Goal: Task Accomplishment & Management: Use online tool/utility

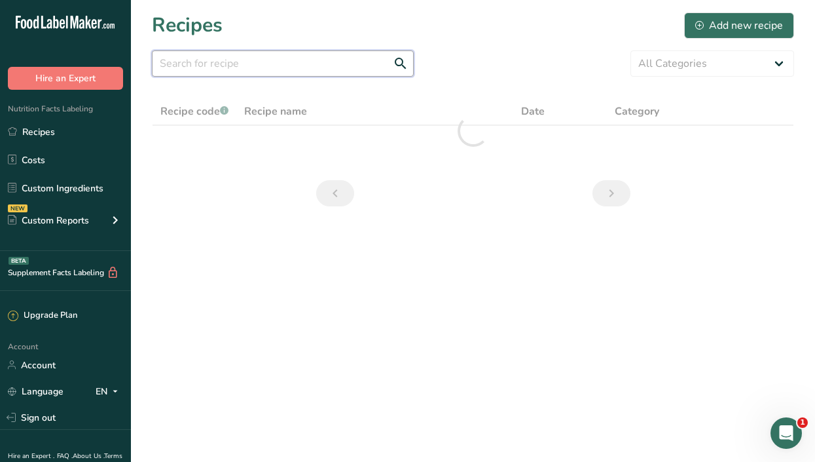
click at [206, 64] on input "text" at bounding box center [283, 63] width 262 height 26
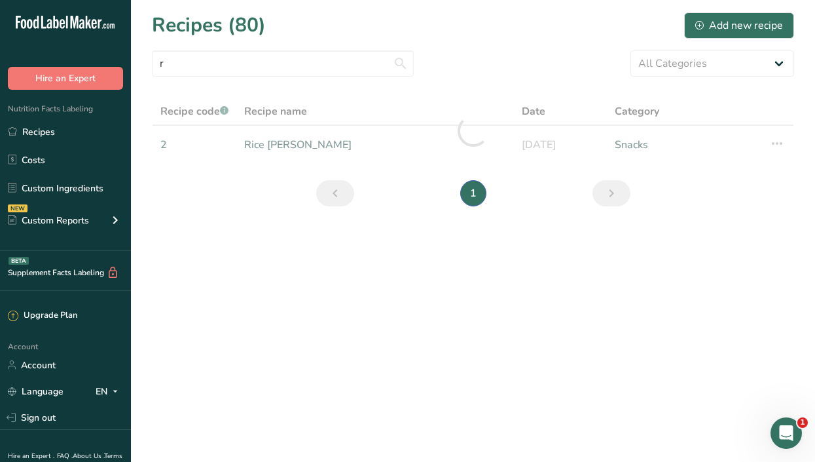
click at [322, 145] on div at bounding box center [473, 131] width 642 height 67
click at [178, 56] on input "r" at bounding box center [283, 63] width 262 height 26
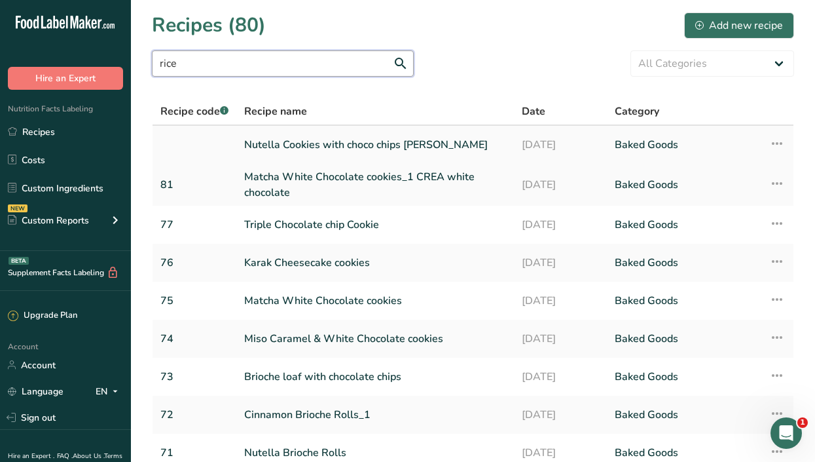
type input "rice"
click at [286, 148] on link "Nutella Cookies with choco chips [PERSON_NAME]" at bounding box center [375, 145] width 262 height 28
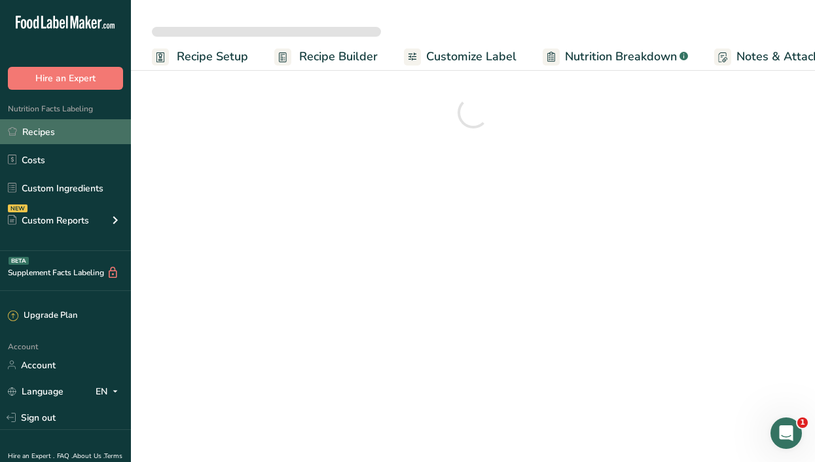
click at [62, 136] on link "Recipes" at bounding box center [65, 131] width 131 height 25
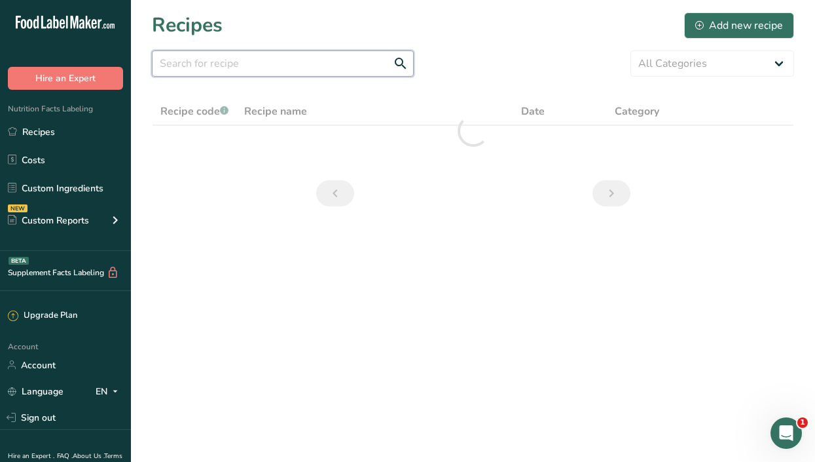
click at [232, 52] on input "text" at bounding box center [283, 63] width 262 height 26
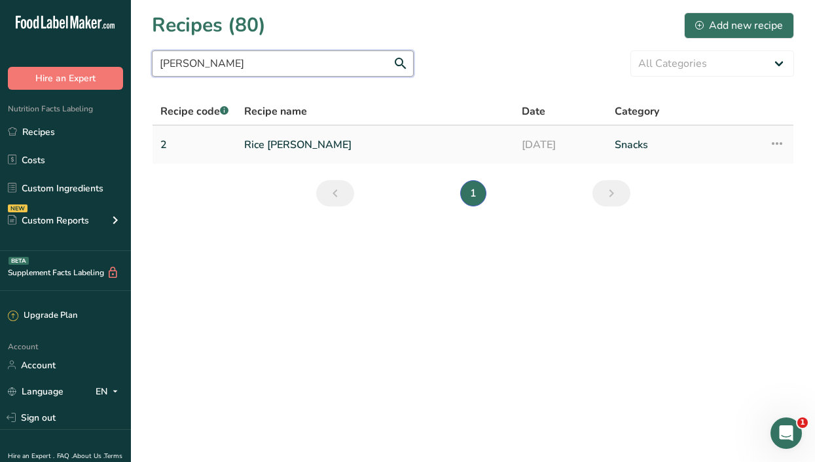
type input "[PERSON_NAME]"
click at [285, 141] on link "Rice [PERSON_NAME]" at bounding box center [375, 145] width 262 height 28
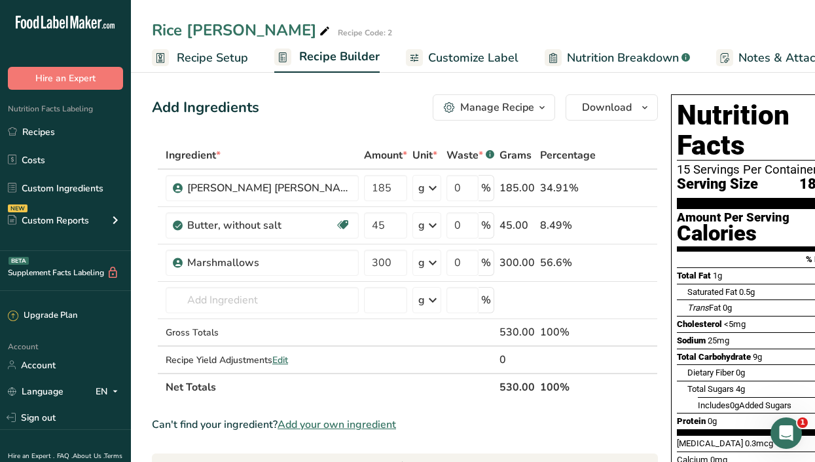
click at [465, 61] on span "Customize Label" at bounding box center [473, 58] width 90 height 18
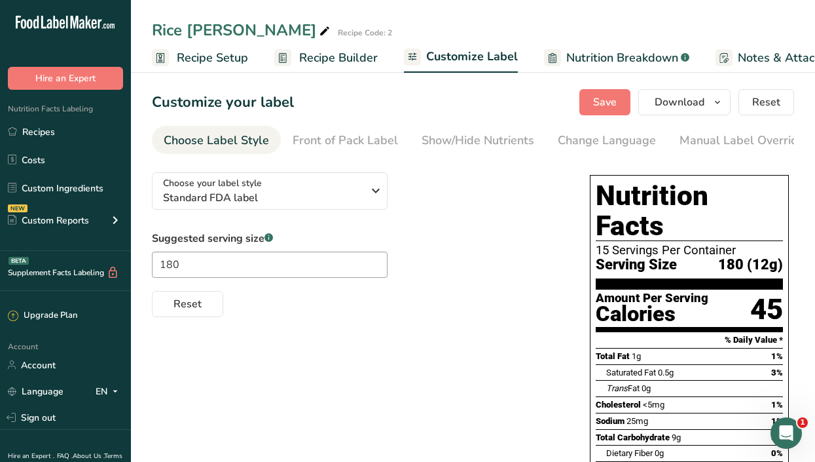
click at [202, 56] on span "Recipe Setup" at bounding box center [212, 58] width 71 height 18
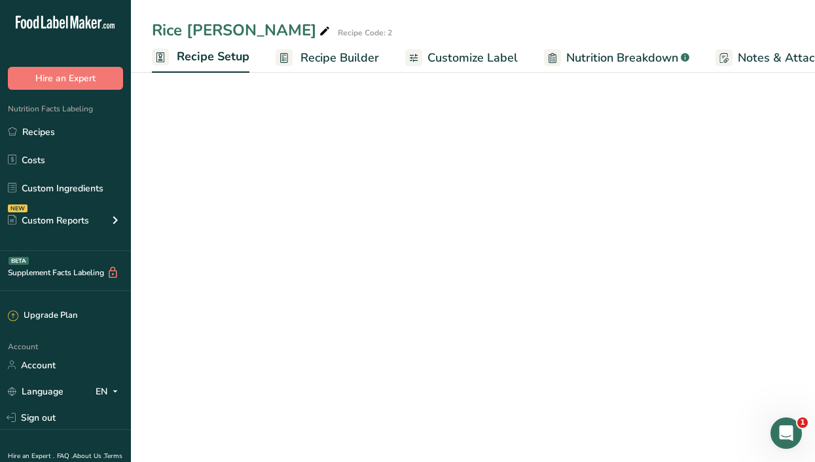
scroll to position [0, 5]
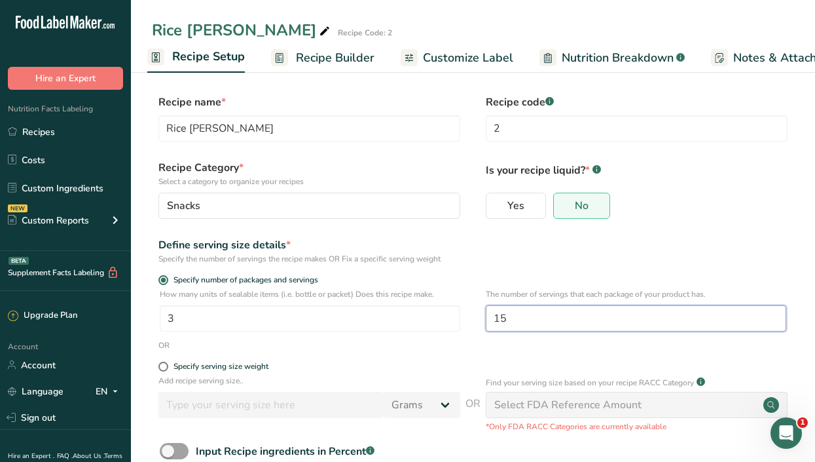
click at [517, 317] on input "15" at bounding box center [636, 318] width 301 height 26
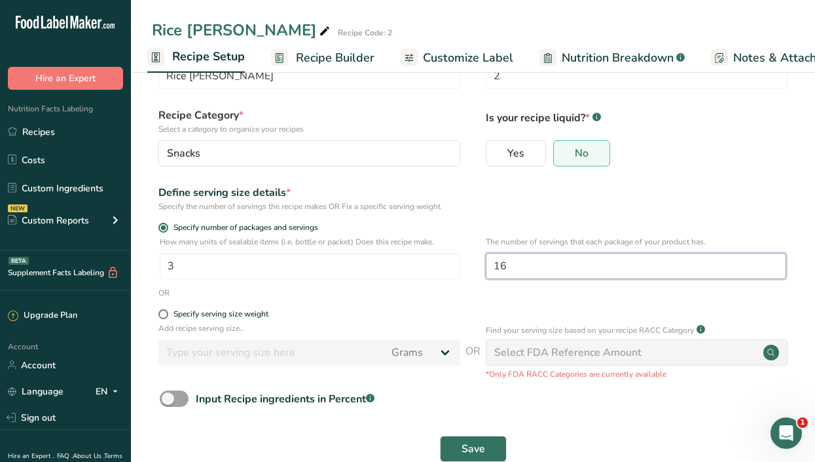
scroll to position [81, 0]
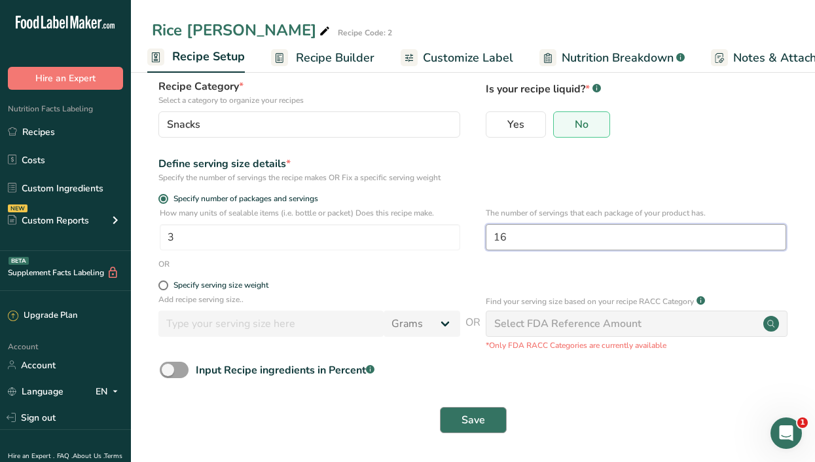
type input "16"
click at [474, 427] on span "Save" at bounding box center [474, 420] width 24 height 16
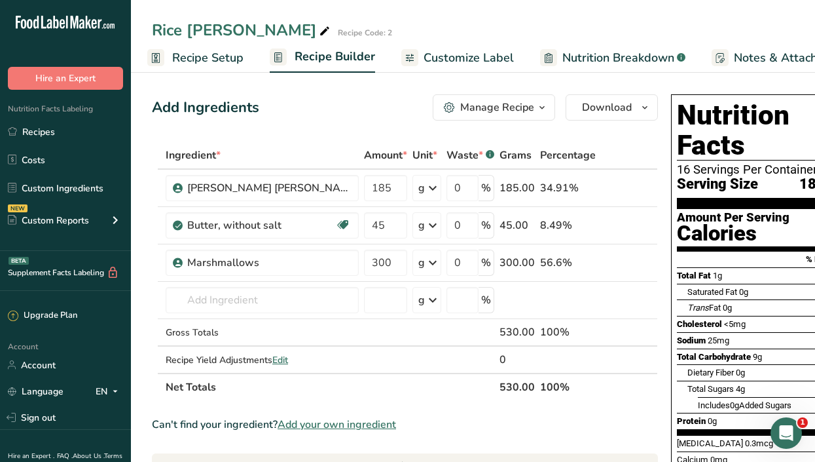
drag, startPoint x: 597, startPoint y: 454, endPoint x: 703, endPoint y: 447, distance: 107.0
click at [472, 61] on span "Customize Label" at bounding box center [469, 58] width 90 height 18
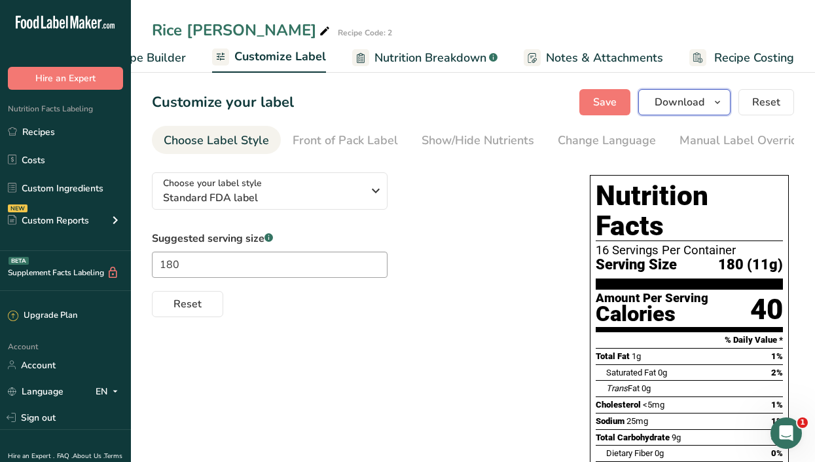
click at [716, 101] on icon "button" at bounding box center [717, 102] width 10 height 16
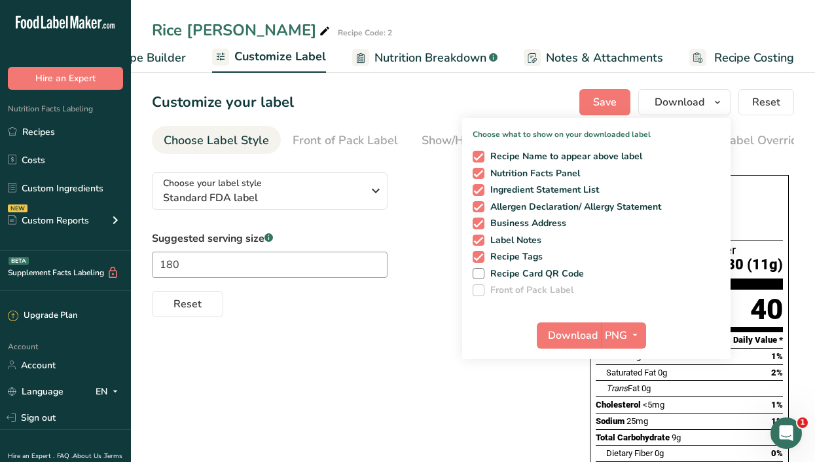
click at [517, 97] on div "Customize your label Save Download Choose what to show on your downloaded label…" at bounding box center [473, 102] width 642 height 26
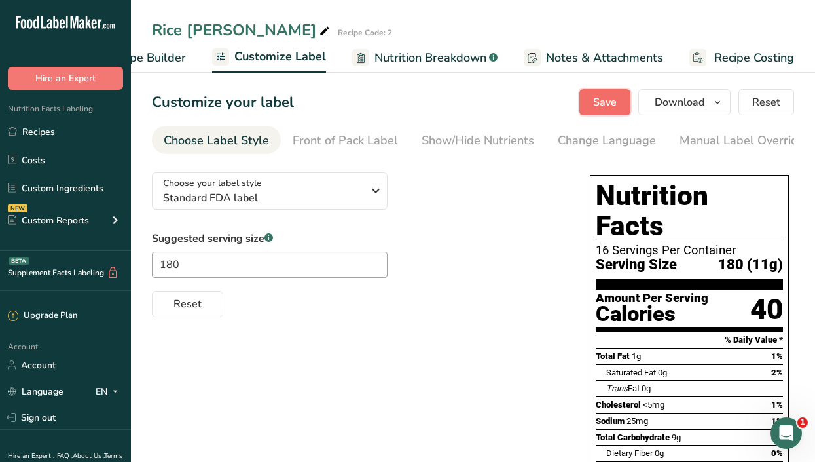
click at [609, 99] on span "Save" at bounding box center [605, 102] width 24 height 16
click at [689, 92] on button "Download" at bounding box center [684, 102] width 92 height 26
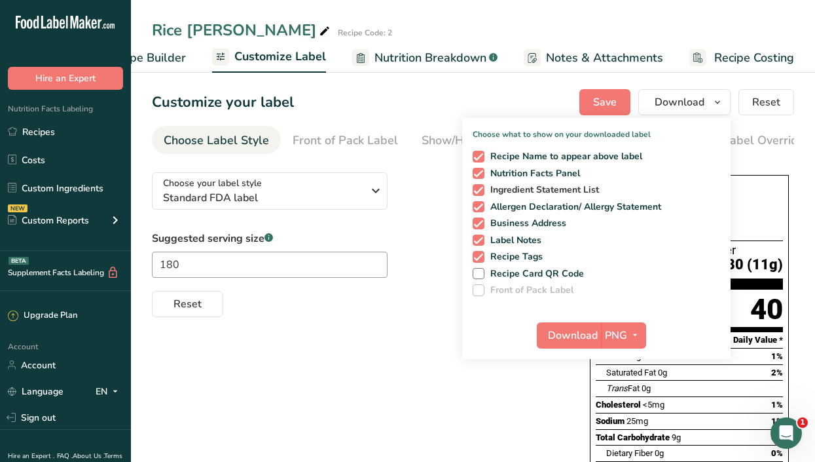
click at [481, 185] on span at bounding box center [479, 190] width 12 height 12
click at [481, 185] on input "Ingredient Statement List" at bounding box center [477, 189] width 9 height 9
checkbox input "false"
click at [477, 203] on span at bounding box center [479, 207] width 12 height 12
click at [477, 203] on input "Allergen Declaration/ Allergy Statement" at bounding box center [477, 206] width 9 height 9
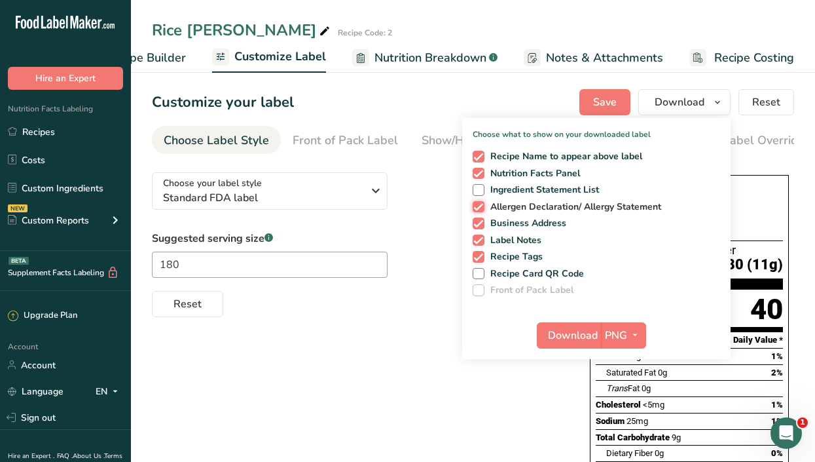
checkbox input "false"
click at [477, 221] on span at bounding box center [479, 223] width 12 height 12
click at [477, 221] on input "Business Address" at bounding box center [477, 223] width 9 height 9
checkbox input "false"
click at [477, 242] on span at bounding box center [479, 240] width 12 height 12
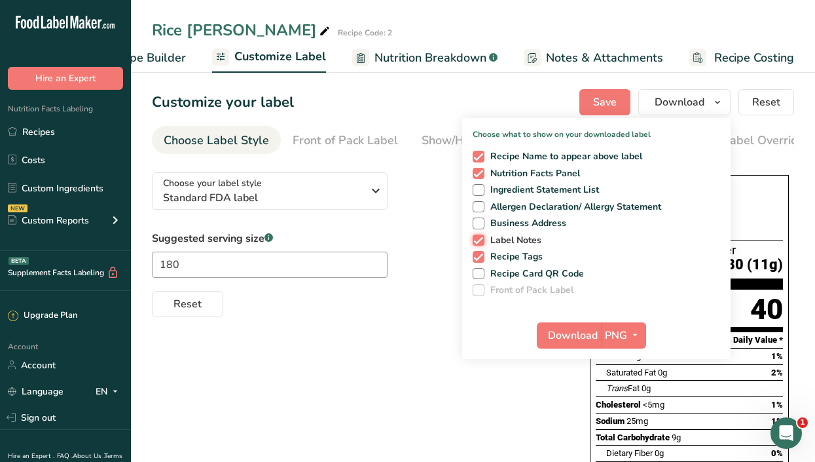
click at [477, 242] on input "Label Notes" at bounding box center [477, 240] width 9 height 9
checkbox input "false"
click at [477, 255] on span at bounding box center [479, 257] width 12 height 12
click at [477, 255] on input "Recipe Tags" at bounding box center [477, 256] width 9 height 9
checkbox input "false"
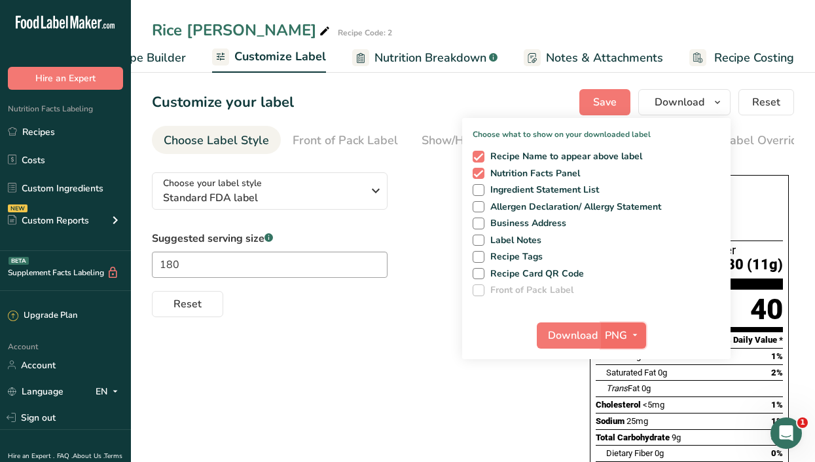
click at [604, 332] on button "PNG" at bounding box center [623, 335] width 45 height 26
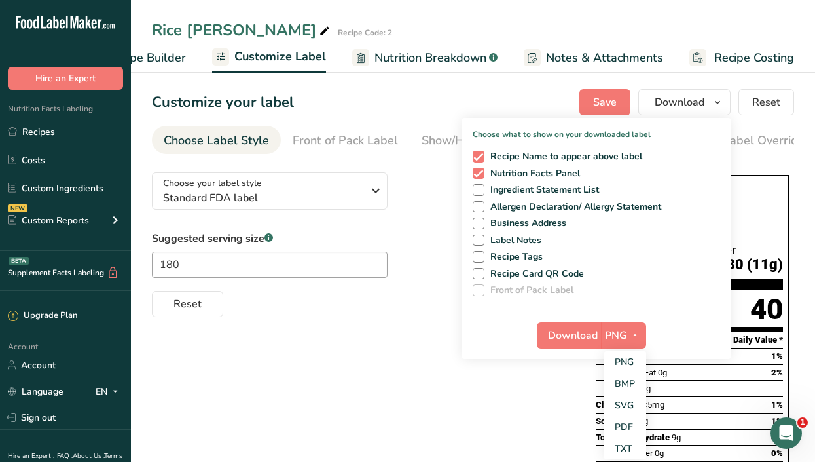
click at [333, 418] on div "Choose your label style Standard FDA label USA (FDA) Standard FDA label Tabular…" at bounding box center [473, 418] width 642 height 513
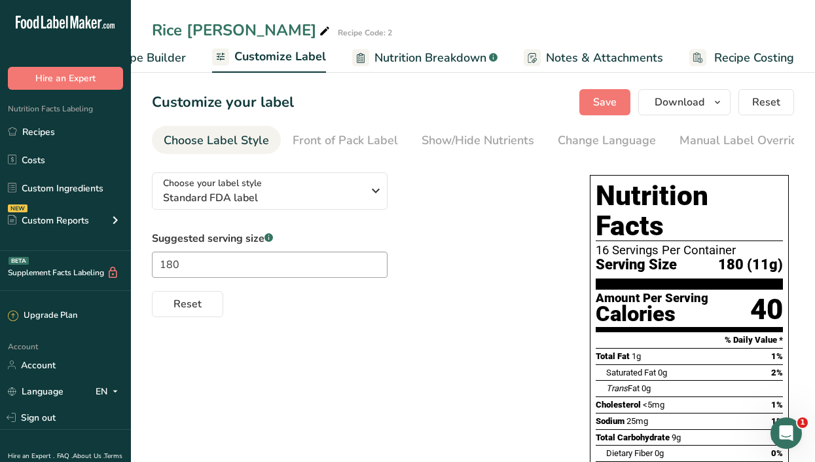
click at [422, 56] on span "Nutrition Breakdown" at bounding box center [431, 58] width 112 height 18
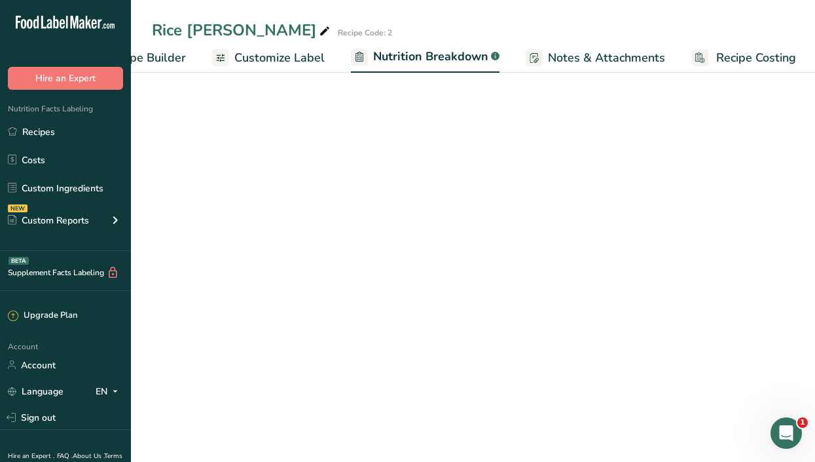
scroll to position [0, 193]
select select "Calories"
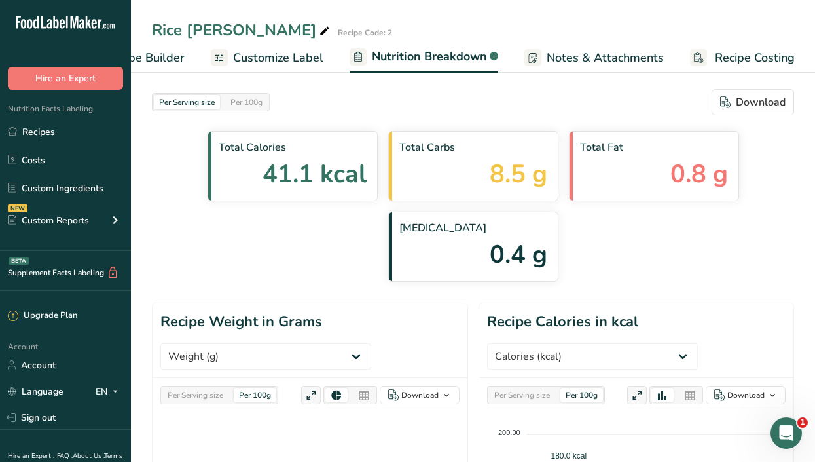
click at [576, 52] on span "Notes & Attachments" at bounding box center [605, 58] width 117 height 18
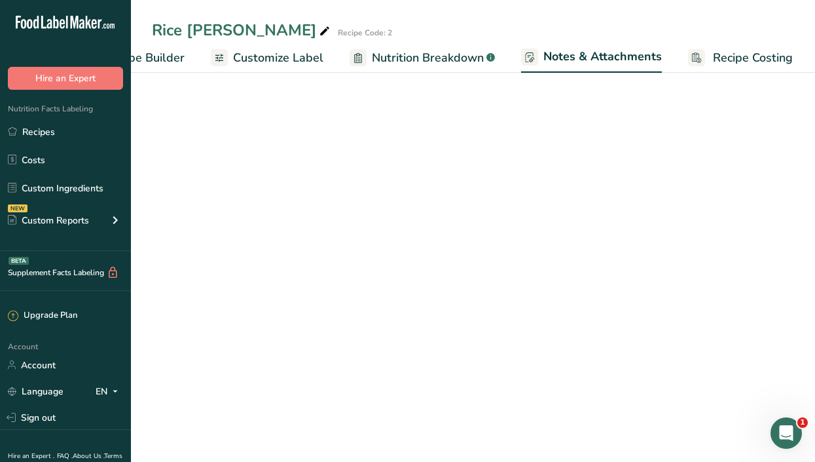
scroll to position [0, 193]
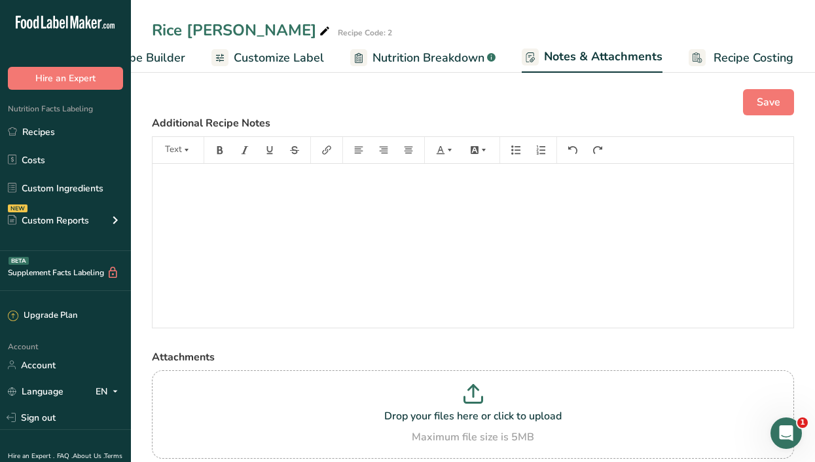
click at [416, 61] on span "Nutrition Breakdown" at bounding box center [429, 58] width 112 height 18
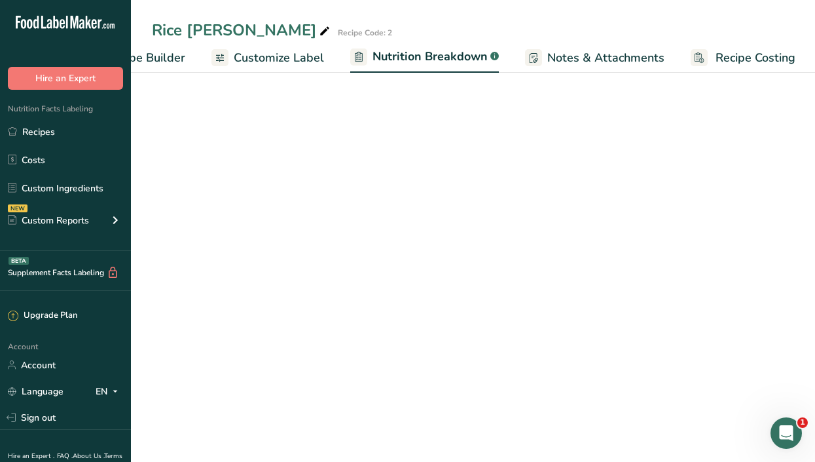
scroll to position [0, 193]
select select "Calories"
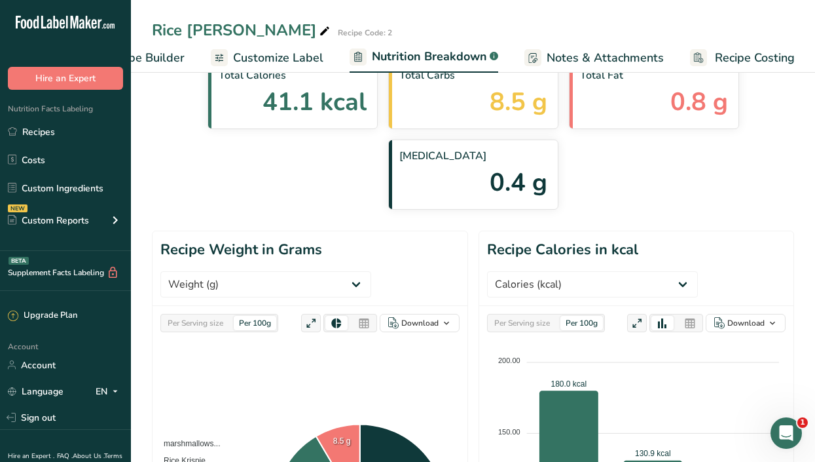
scroll to position [0, 0]
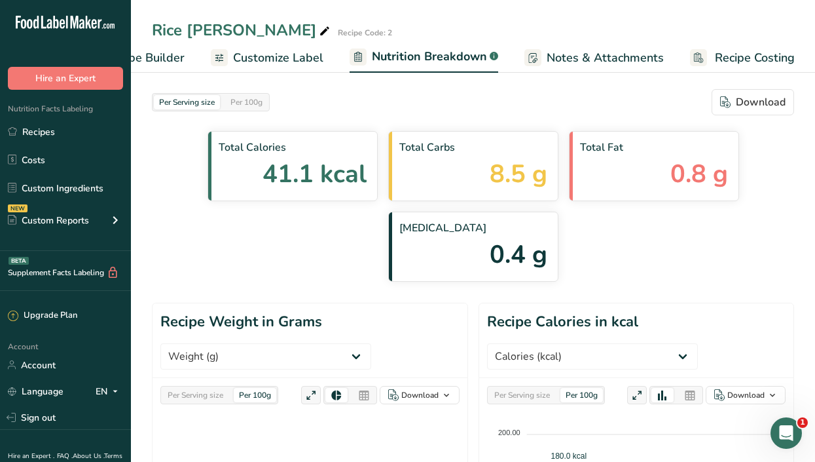
click at [271, 53] on span "Customize Label" at bounding box center [278, 58] width 90 height 18
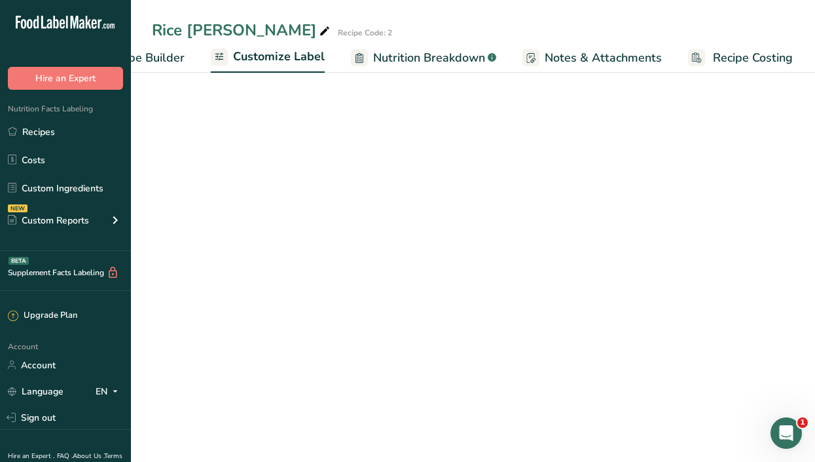
scroll to position [0, 192]
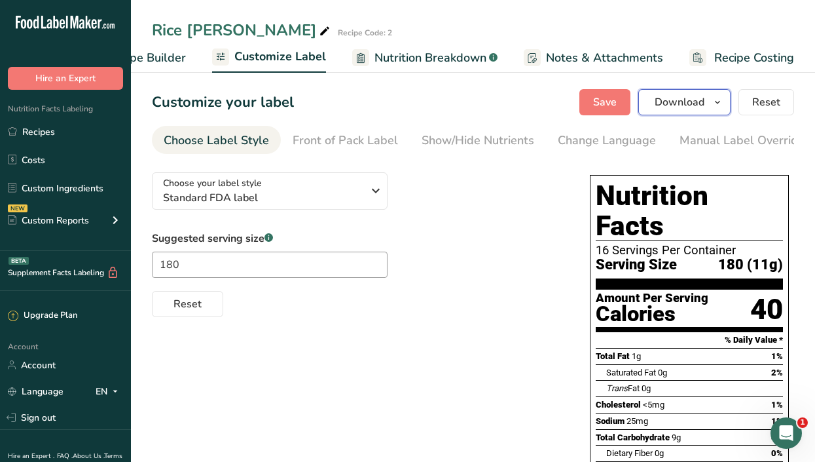
click at [716, 95] on icon "button" at bounding box center [717, 102] width 10 height 16
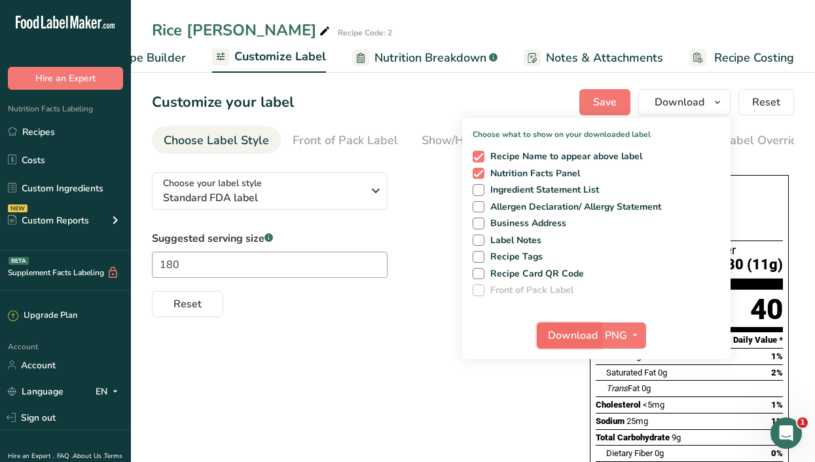
click at [589, 330] on span "Download" at bounding box center [573, 335] width 50 height 16
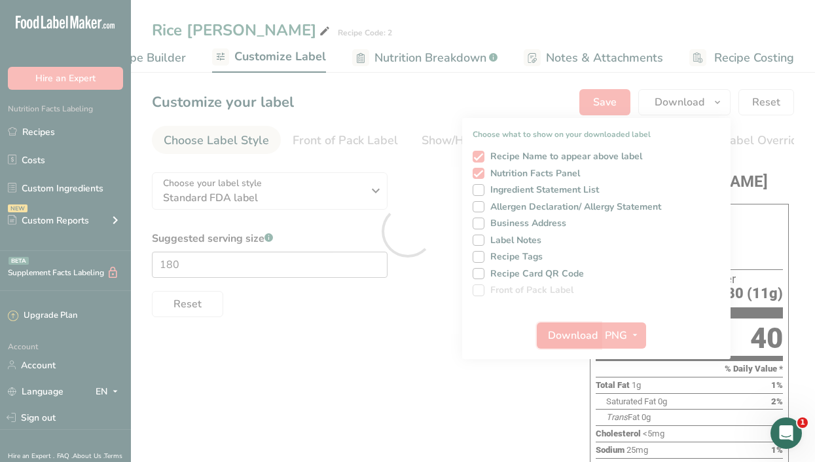
scroll to position [0, 0]
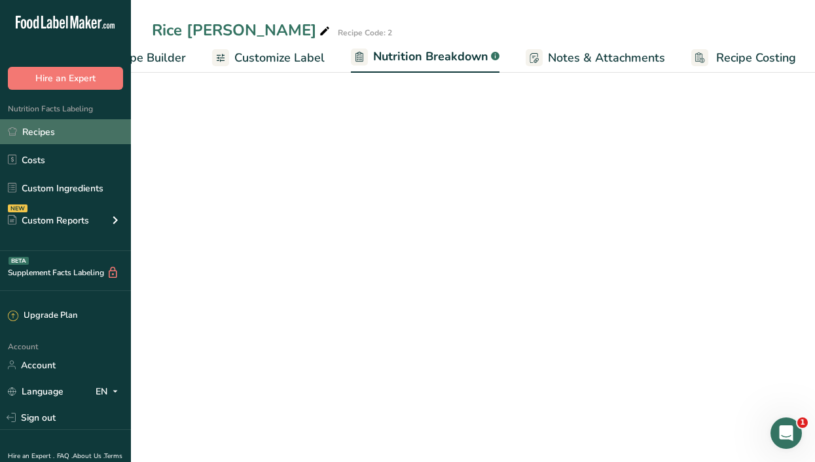
select select "Calories"
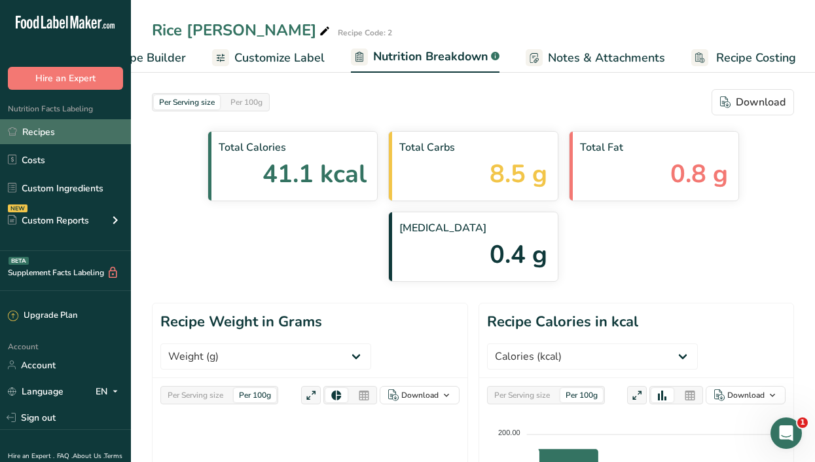
click at [60, 128] on link "Recipes" at bounding box center [65, 131] width 131 height 25
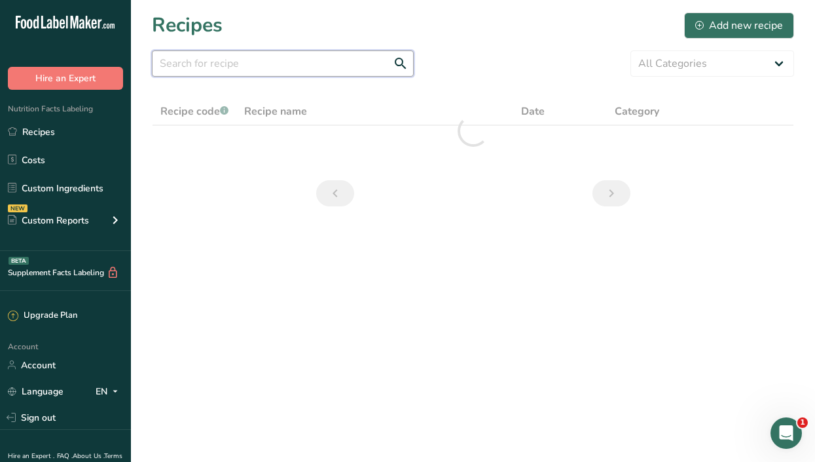
click at [244, 67] on input "text" at bounding box center [283, 63] width 262 height 26
type input "baklava cheesecake"
